Goal: Navigation & Orientation: Find specific page/section

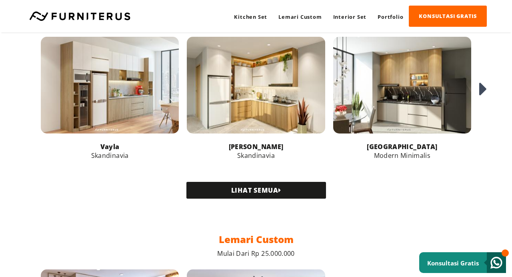
scroll to position [340, 0]
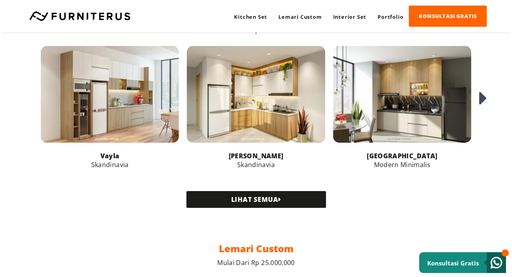
click at [302, 202] on link "LIHAT SEMUA" at bounding box center [256, 199] width 140 height 17
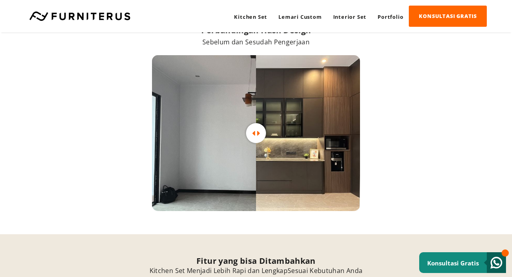
scroll to position [2002, 0]
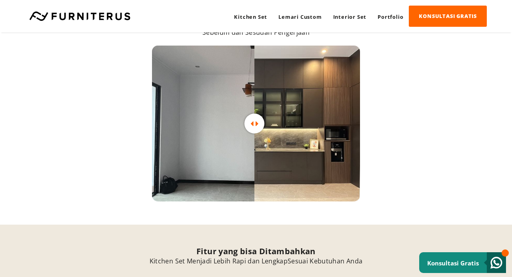
drag, startPoint x: 260, startPoint y: 139, endPoint x: 258, endPoint y: 135, distance: 4.3
click at [258, 129] on div at bounding box center [254, 123] width 20 height 11
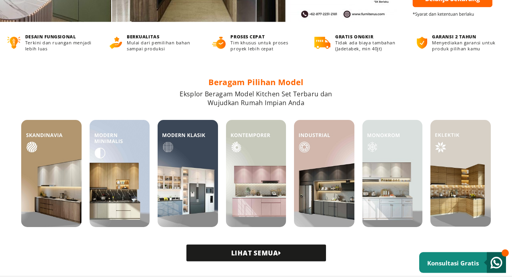
scroll to position [0, 0]
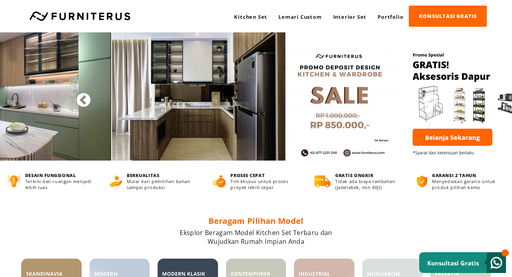
click at [84, 98] on button "Previous" at bounding box center [80, 97] width 8 height 8
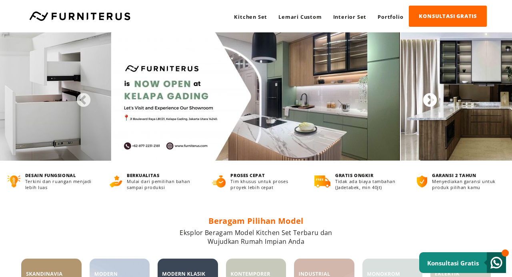
click at [430, 100] on button "Next" at bounding box center [426, 97] width 8 height 8
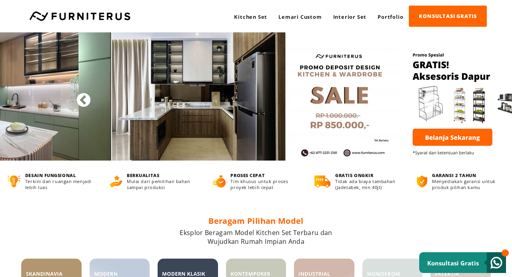
click at [82, 101] on button "Previous" at bounding box center [80, 97] width 8 height 8
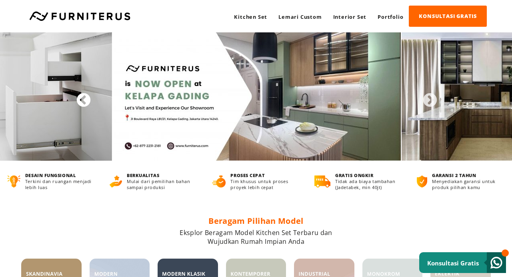
click at [82, 101] on button "Previous" at bounding box center [80, 97] width 8 height 8
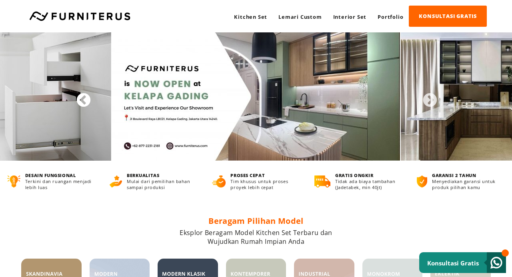
click at [82, 101] on button "Previous" at bounding box center [80, 97] width 8 height 8
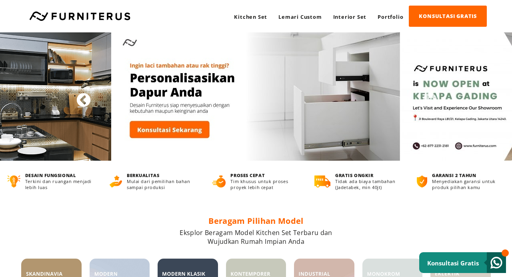
click at [82, 101] on button "Previous" at bounding box center [80, 97] width 8 height 8
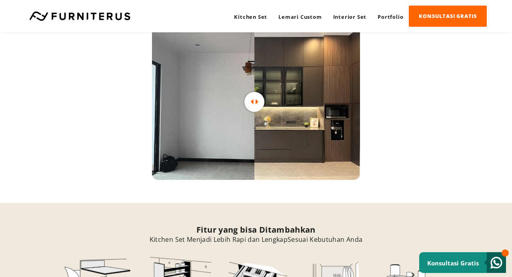
scroll to position [2090, 0]
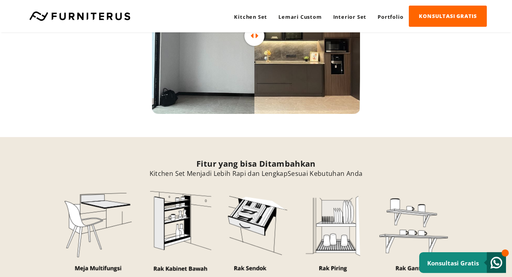
click at [133, 12] on link at bounding box center [79, 16] width 109 height 10
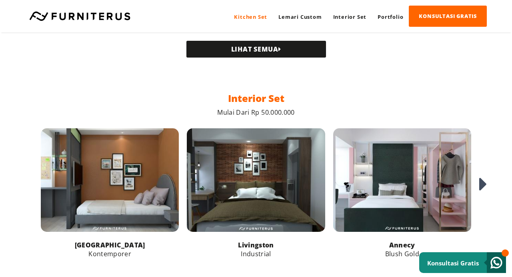
scroll to position [703, 0]
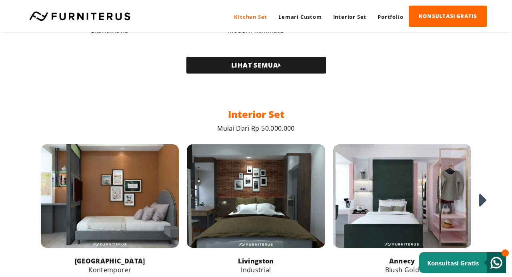
click at [257, 12] on link "Kitchen Set" at bounding box center [250, 17] width 44 height 22
